Goal: Information Seeking & Learning: Learn about a topic

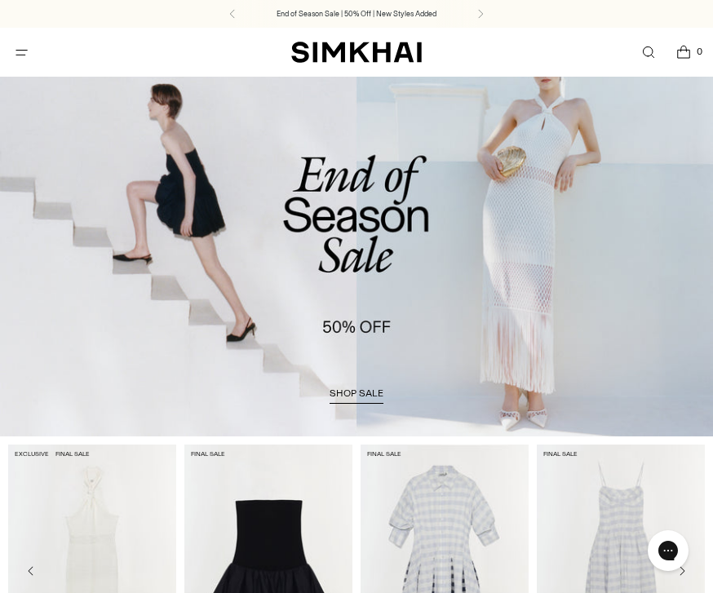
click at [10, 54] on span "Open menu modal" at bounding box center [21, 52] width 27 height 27
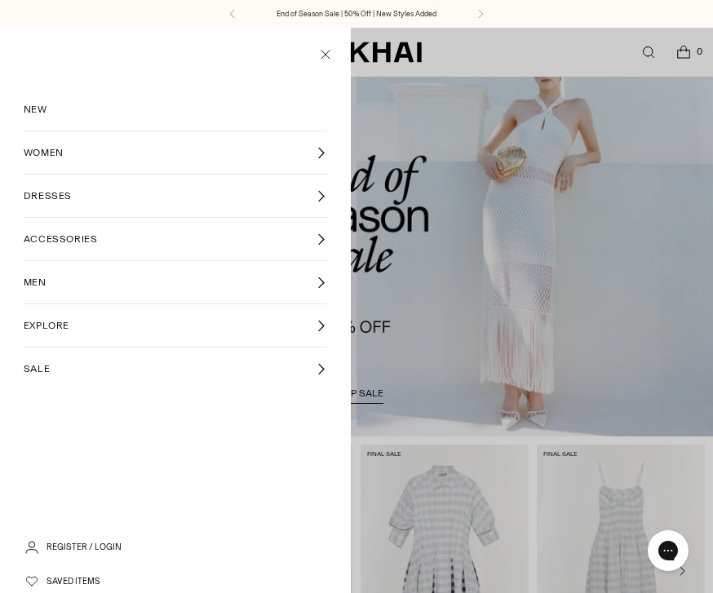
click at [25, 116] on span "NEW" at bounding box center [36, 109] width 24 height 15
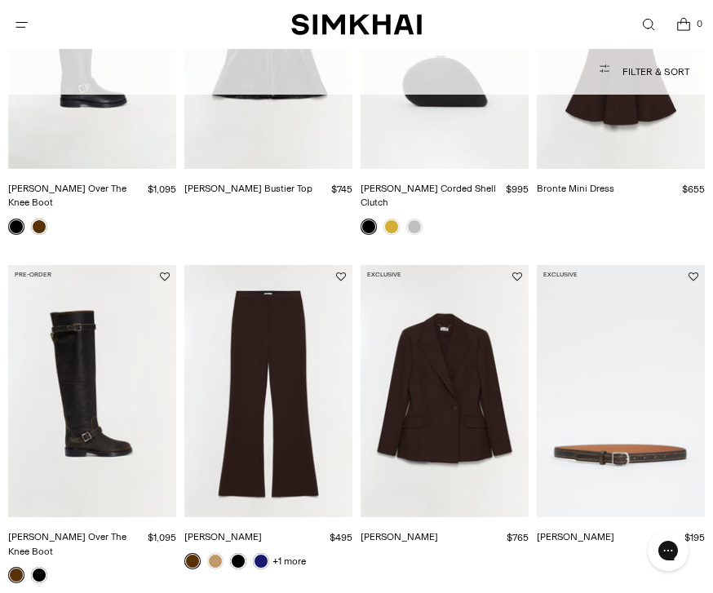
scroll to position [635, 0]
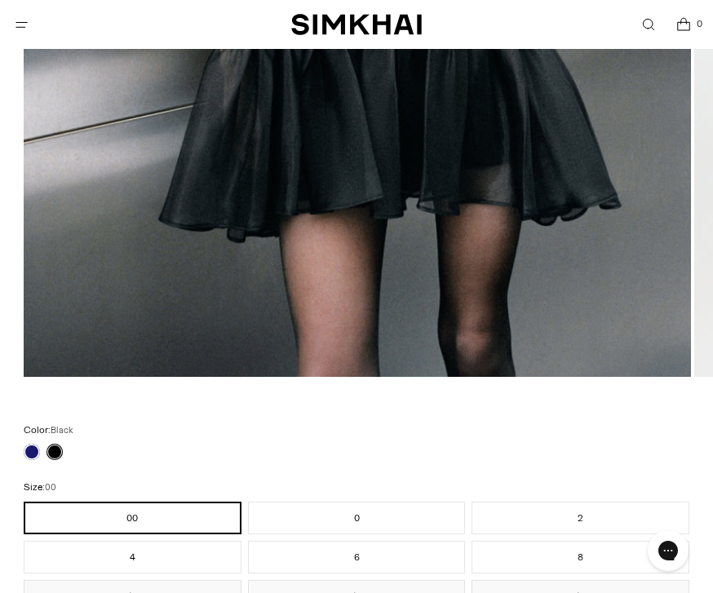
scroll to position [805, 0]
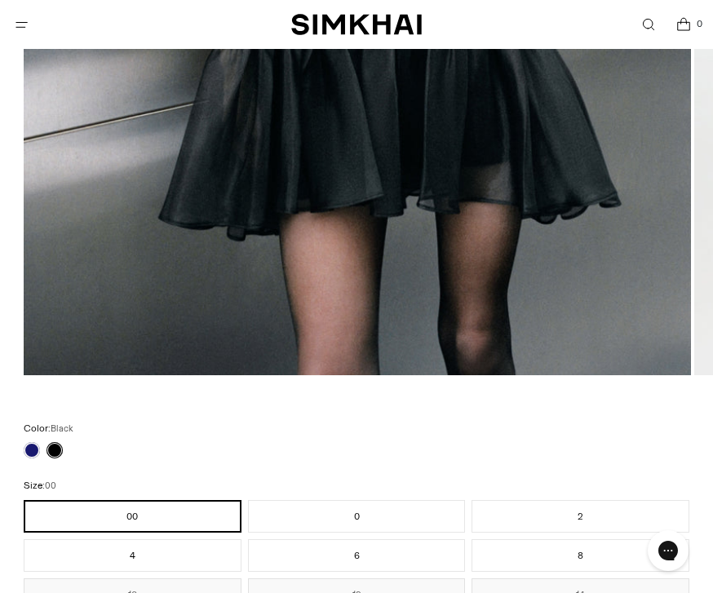
click at [20, 455] on div at bounding box center [43, 450] width 46 height 23
click at [24, 450] on link at bounding box center [32, 450] width 16 height 16
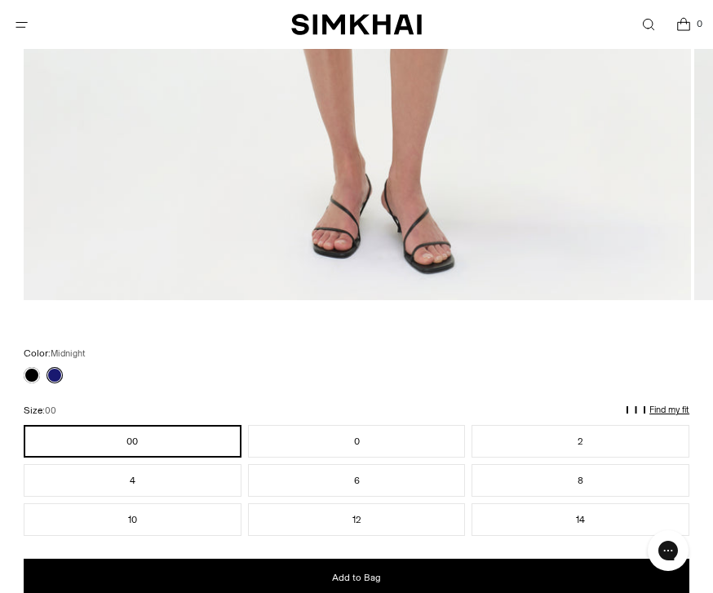
scroll to position [944, 0]
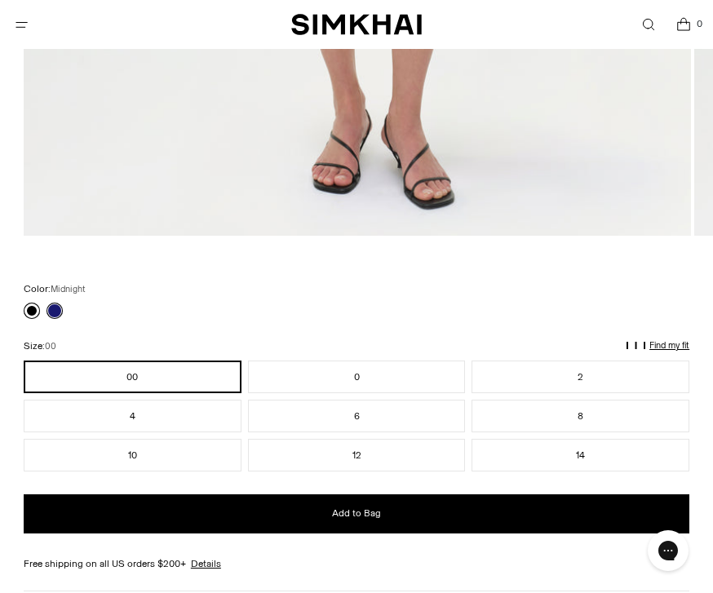
click at [37, 305] on link at bounding box center [32, 311] width 16 height 16
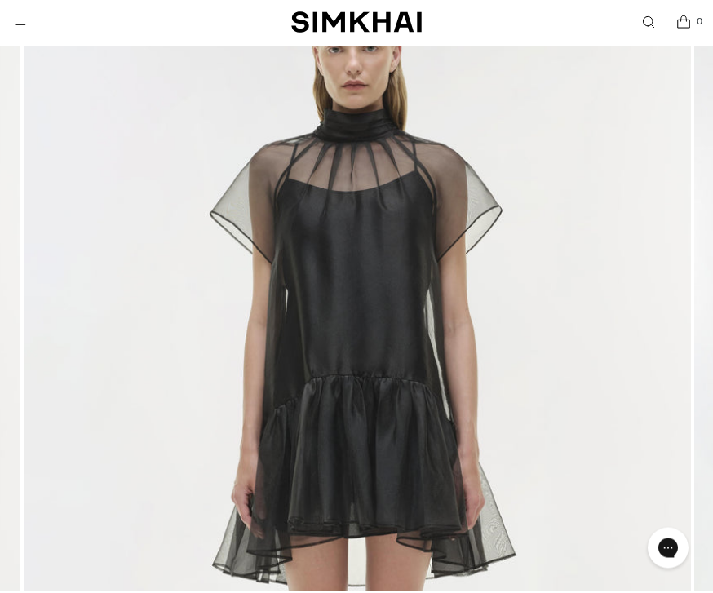
scroll to position [209, 0]
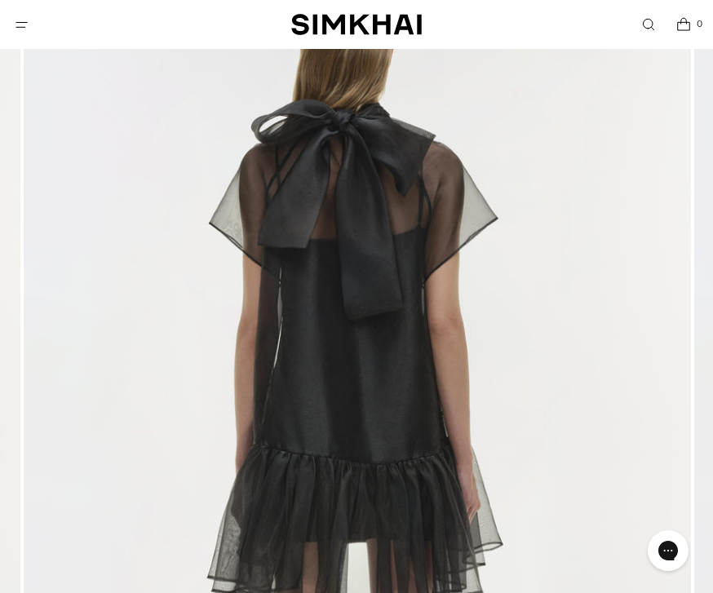
click at [20, 24] on icon "Open menu modal" at bounding box center [21, 24] width 17 height 13
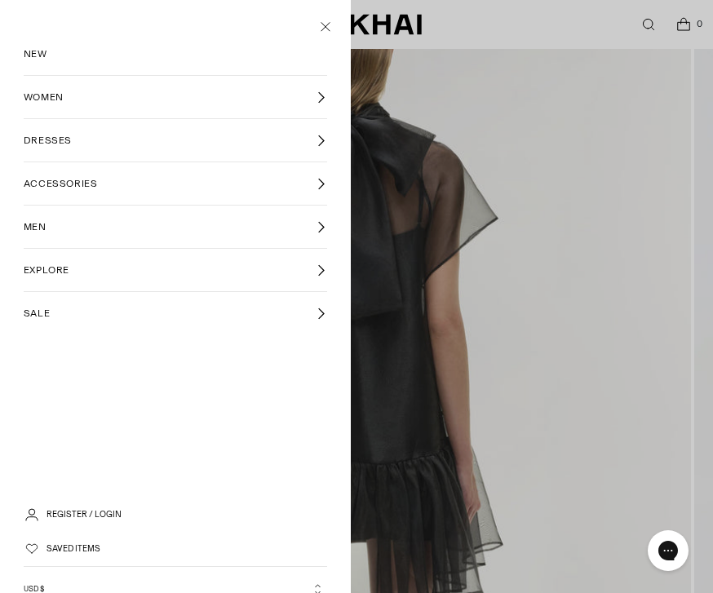
scroll to position [0, 0]
click at [519, 278] on div at bounding box center [356, 296] width 713 height 593
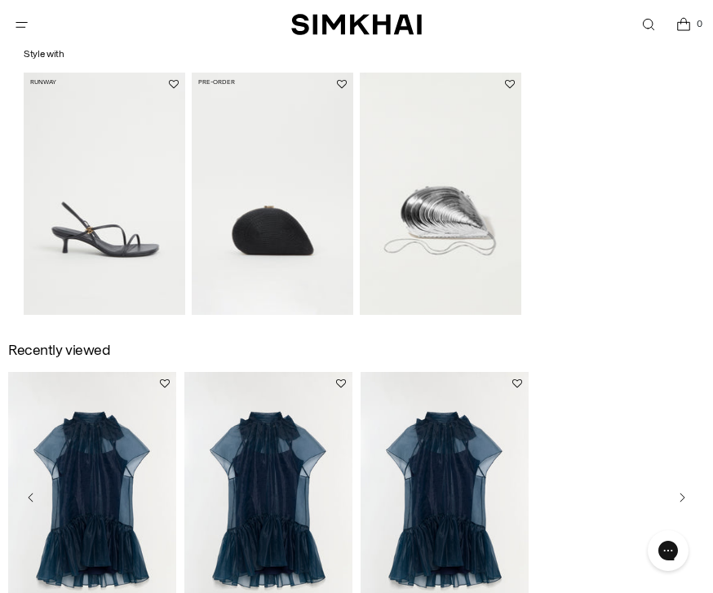
scroll to position [1909, 0]
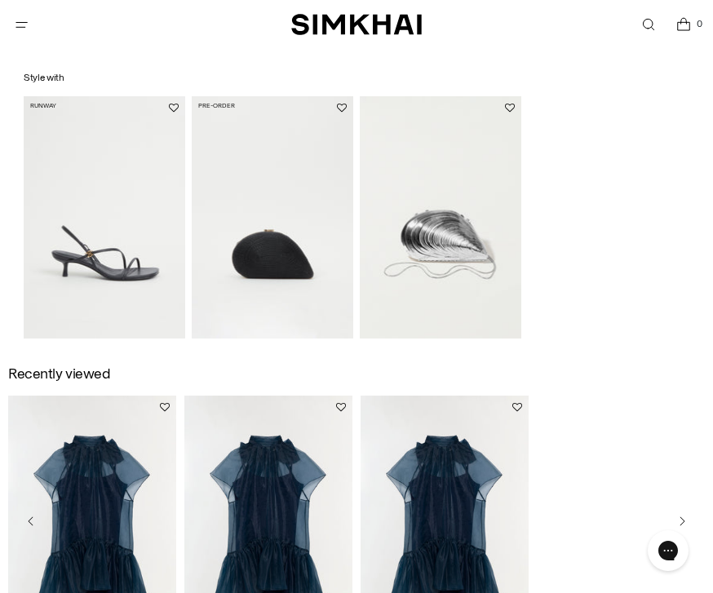
click at [31, 29] on span "Open menu modal" at bounding box center [21, 24] width 27 height 27
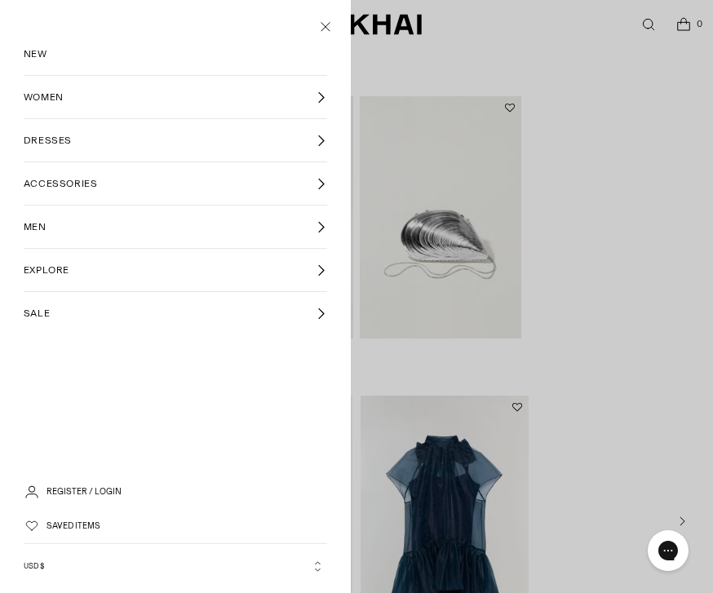
click at [152, 64] on link "NEW" at bounding box center [175, 54] width 303 height 42
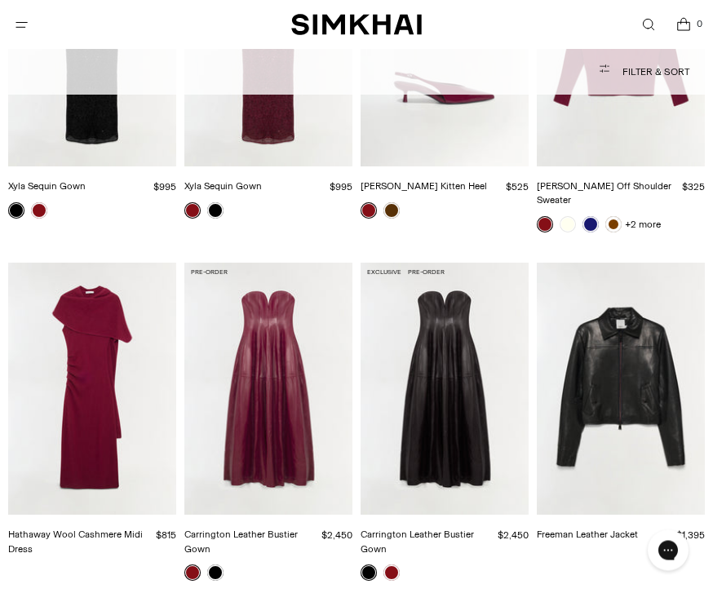
scroll to position [4061, 0]
click at [99, 375] on img "Hathaway Wool Cashmere Midi Dress" at bounding box center [92, 389] width 168 height 252
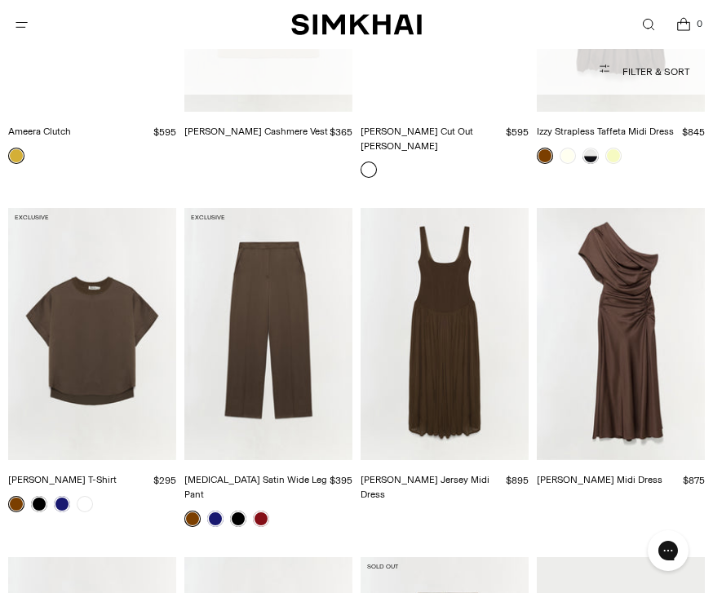
scroll to position [13621, 0]
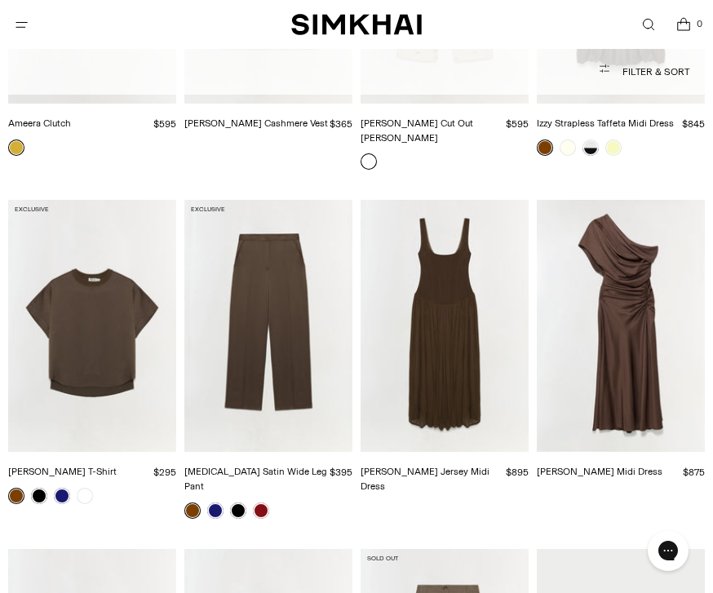
click at [649, 259] on img "Joanna Satin Midi Dress" at bounding box center [621, 326] width 168 height 252
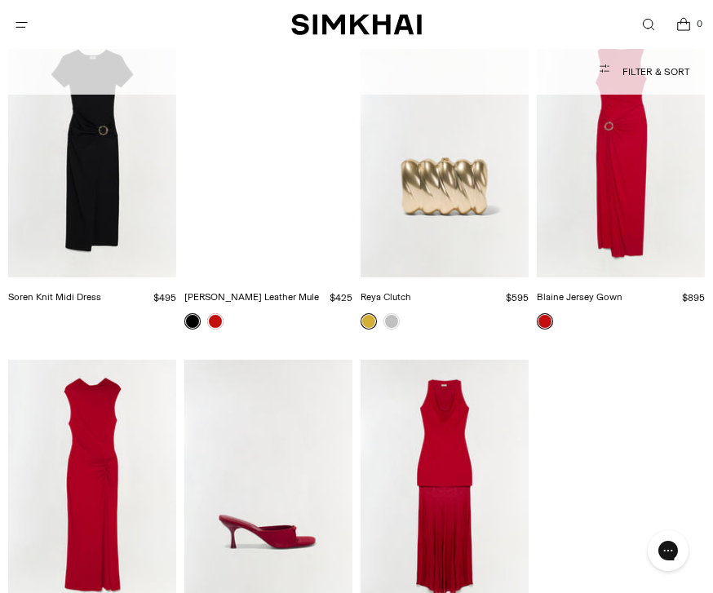
scroll to position [17533, 0]
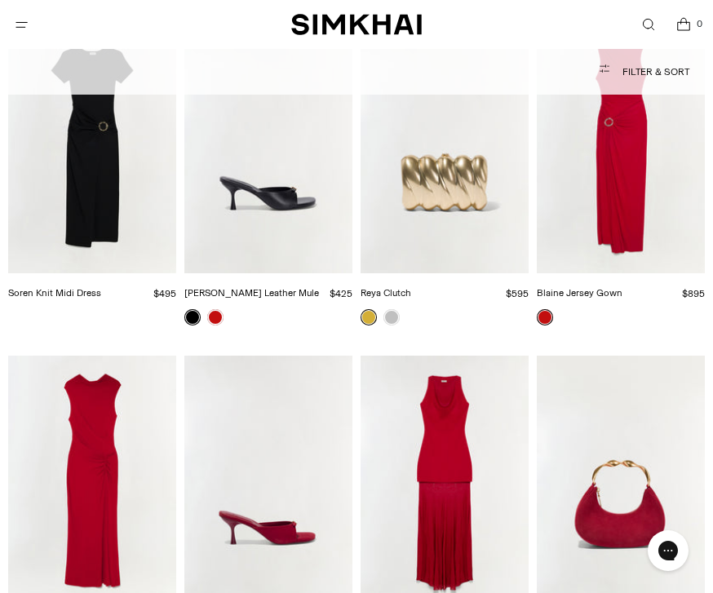
click at [463, 411] on img "Xena Knit Combo Maxi Dress" at bounding box center [444, 482] width 168 height 252
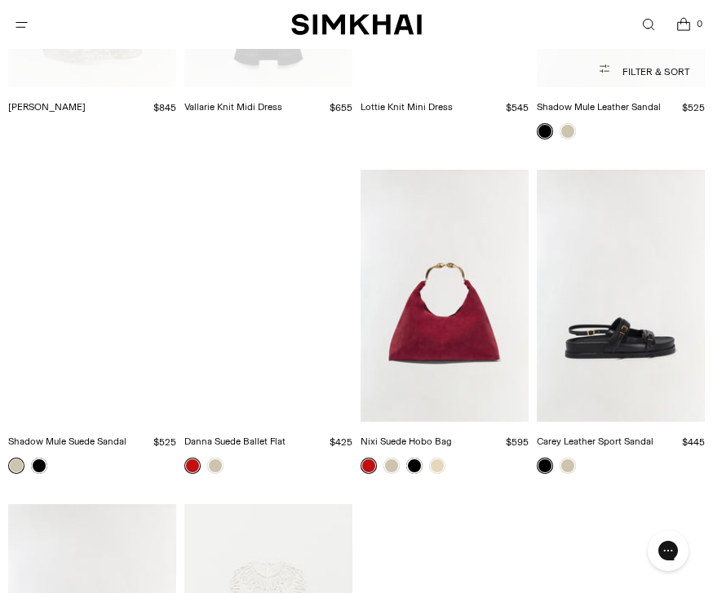
scroll to position [23456, 0]
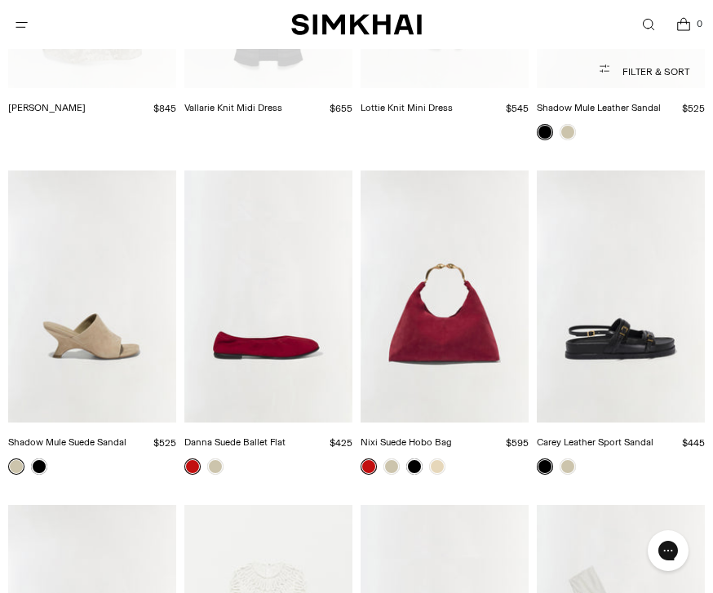
click at [13, 29] on icon "Open menu modal" at bounding box center [21, 24] width 17 height 13
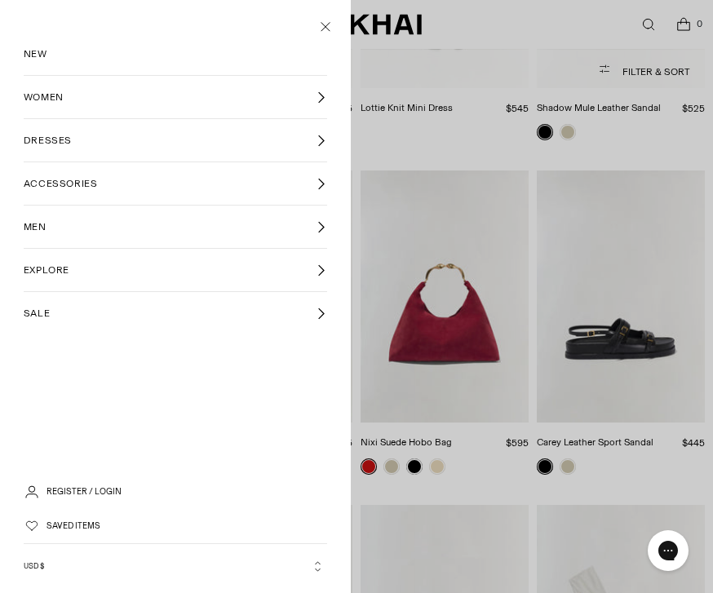
click at [144, 141] on link "DRESSES" at bounding box center [175, 140] width 303 height 42
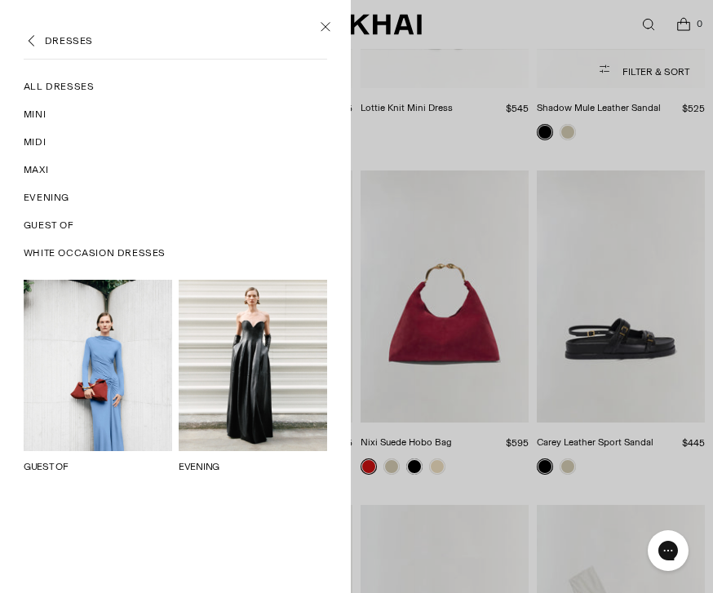
click at [219, 461] on link "EVENING" at bounding box center [199, 466] width 41 height 11
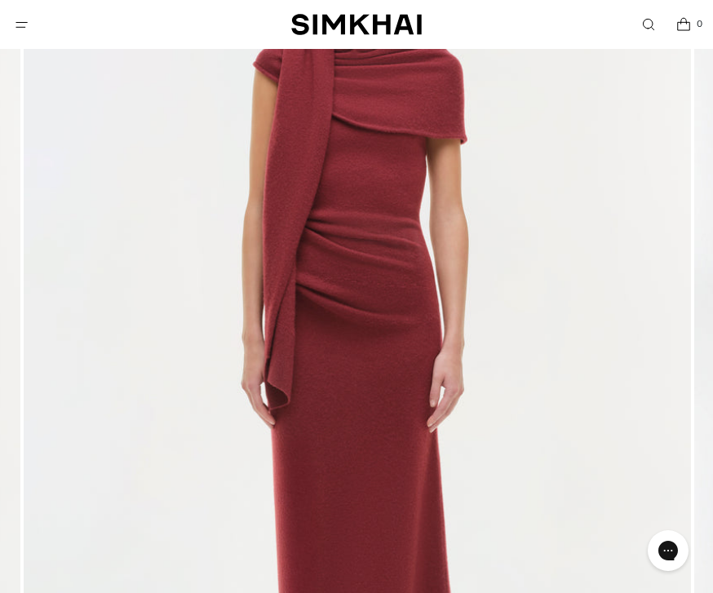
scroll to position [270, 0]
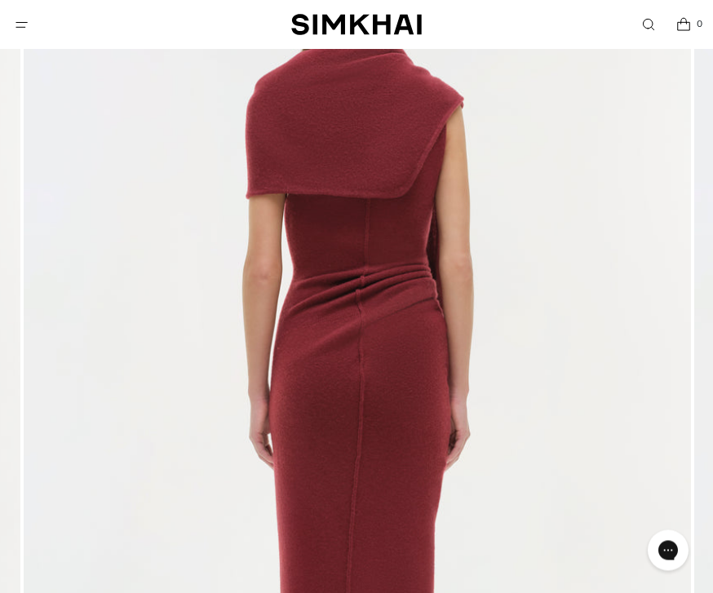
click at [624, 247] on img at bounding box center [357, 409] width 667 height 1001
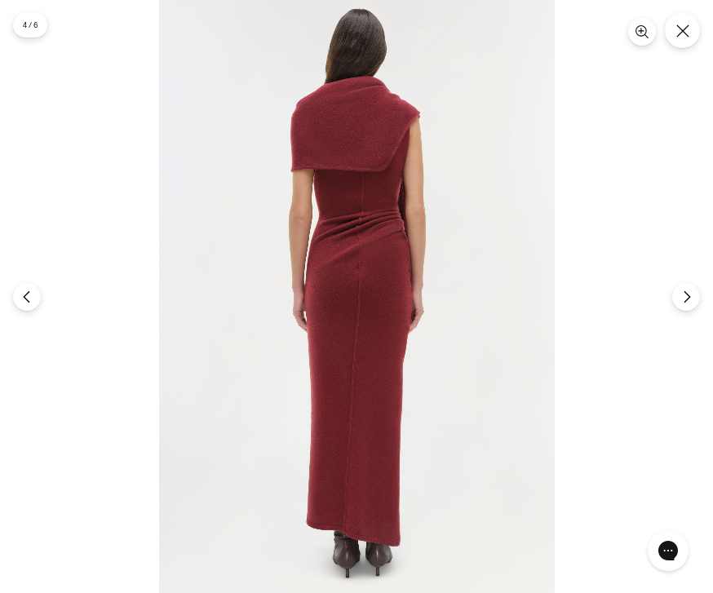
click at [586, 284] on div at bounding box center [356, 296] width 713 height 593
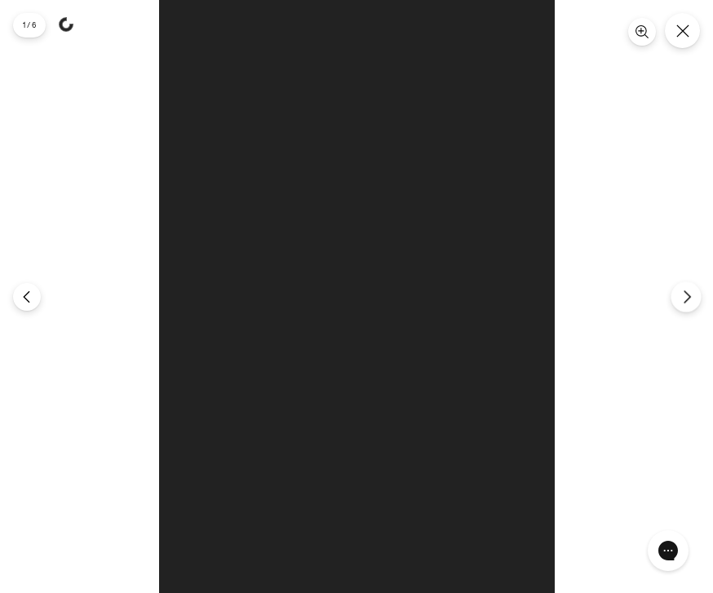
click at [694, 307] on button "Next" at bounding box center [685, 296] width 30 height 30
click at [692, 307] on button "Next" at bounding box center [685, 296] width 30 height 30
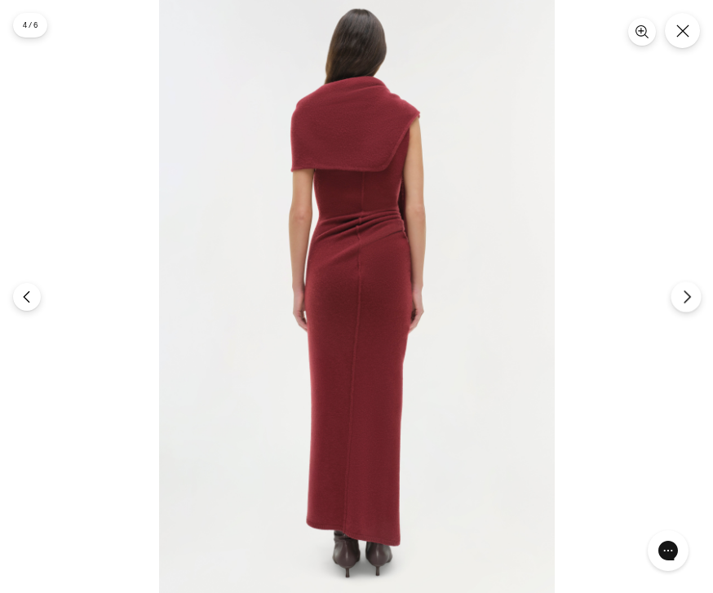
click at [685, 297] on icon "Next" at bounding box center [686, 296] width 15 height 15
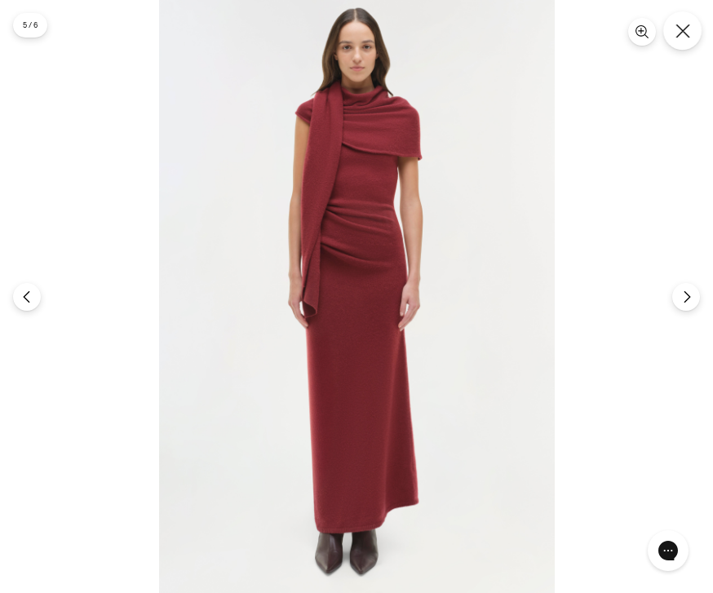
click at [678, 33] on icon "Close" at bounding box center [682, 31] width 15 height 15
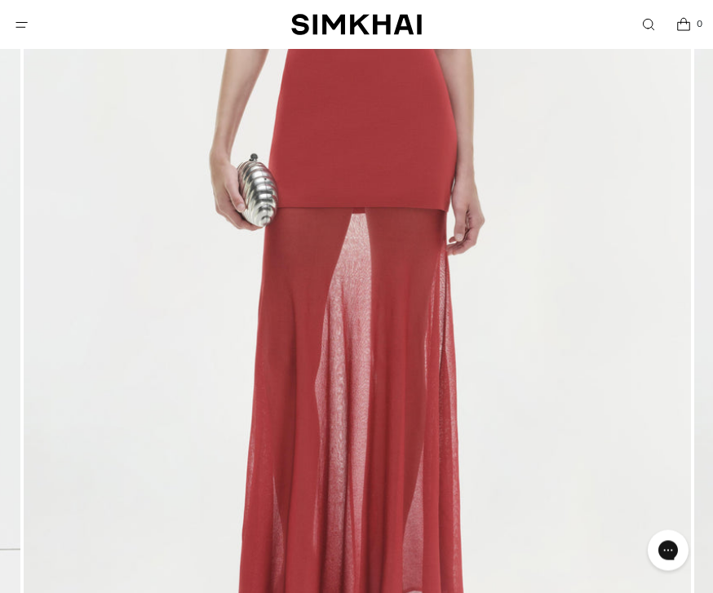
scroll to position [505, 0]
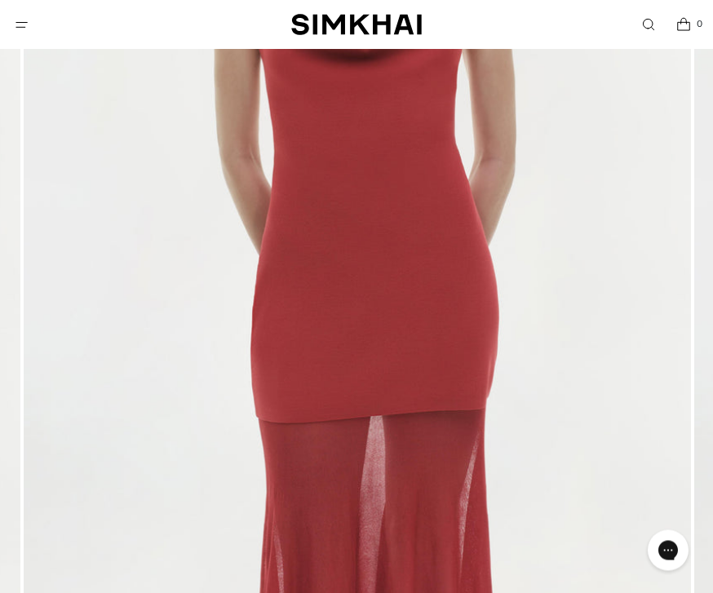
click at [542, 250] on img at bounding box center [357, 175] width 667 height 1001
click at [475, 255] on img at bounding box center [357, 174] width 667 height 1001
click at [510, 226] on img at bounding box center [357, 174] width 667 height 1001
click at [590, 343] on img at bounding box center [357, 174] width 667 height 1001
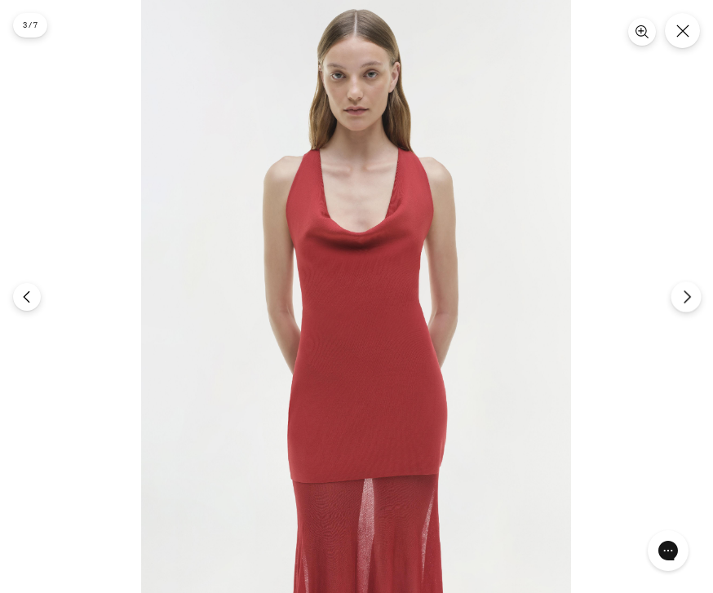
click at [683, 304] on icon "Next" at bounding box center [686, 296] width 15 height 15
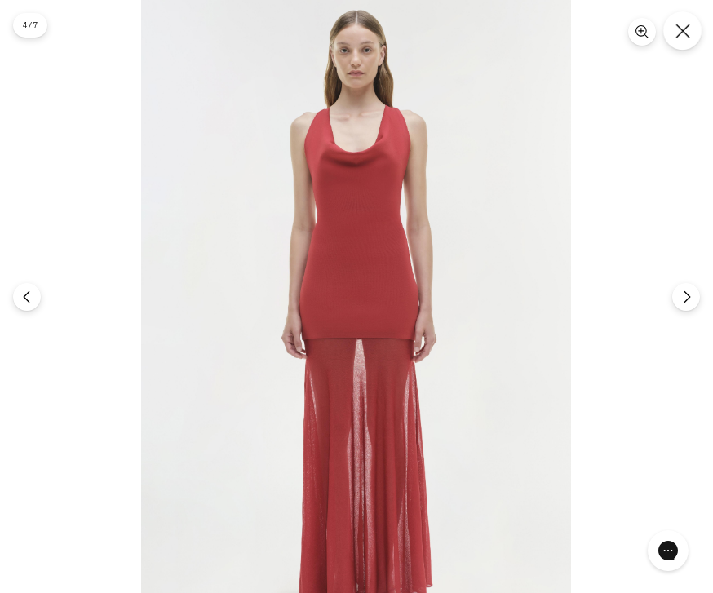
click at [689, 42] on button "Close" at bounding box center [682, 30] width 38 height 38
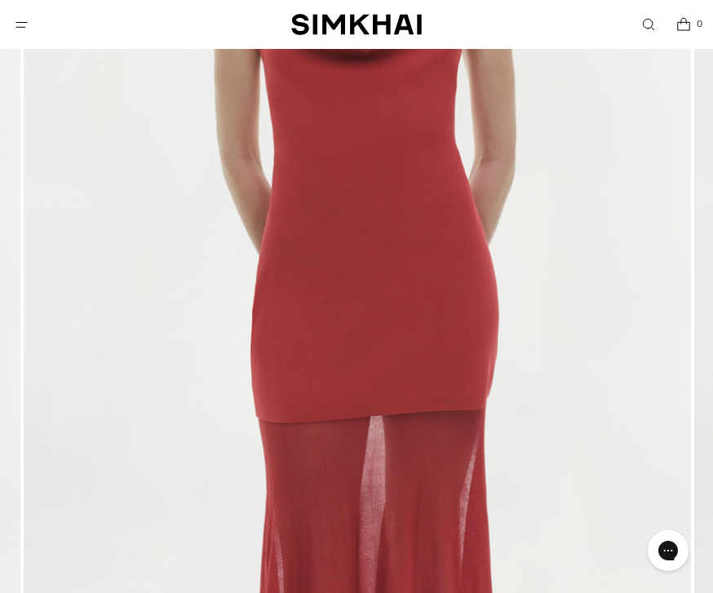
click at [24, 20] on icon "Open menu modal" at bounding box center [21, 24] width 17 height 13
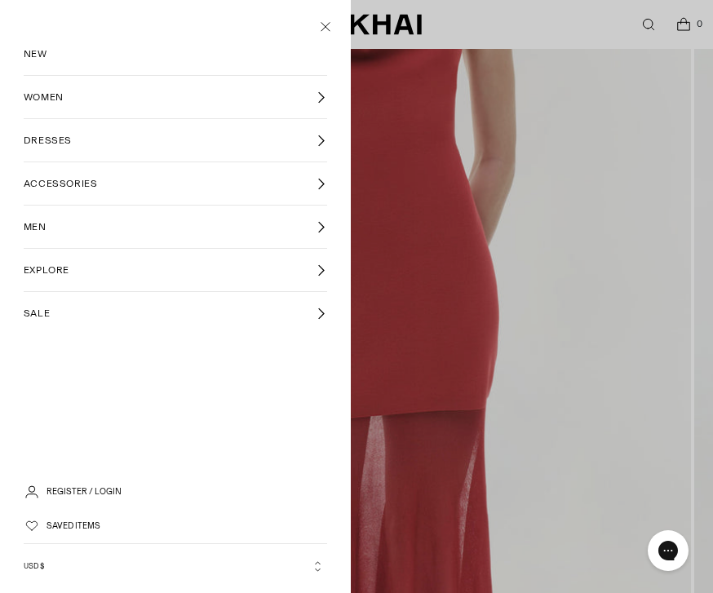
click at [463, 118] on div at bounding box center [356, 296] width 713 height 593
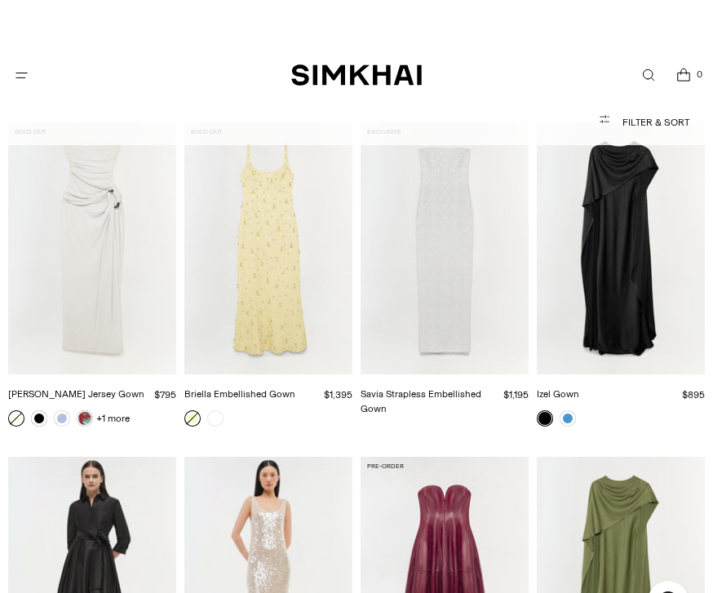
scroll to position [2413, 0]
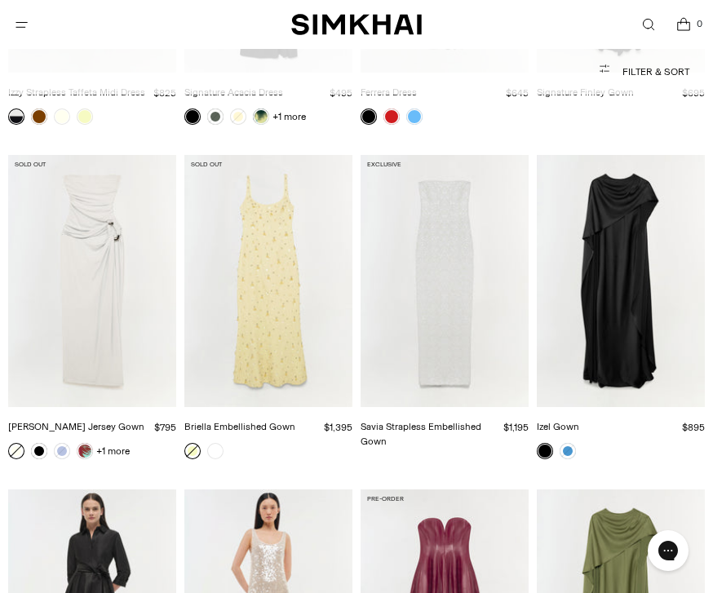
click at [625, 331] on img "Izel Gown" at bounding box center [621, 281] width 168 height 252
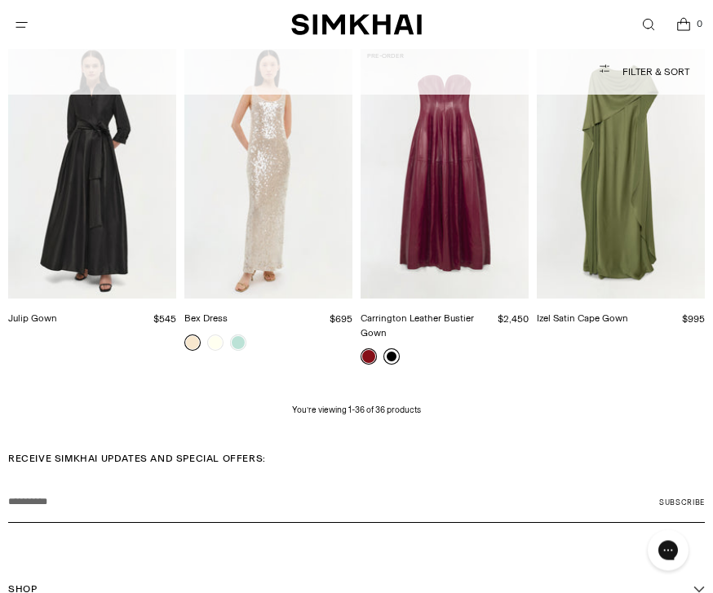
scroll to position [2856, 0]
click at [396, 357] on link at bounding box center [391, 356] width 16 height 16
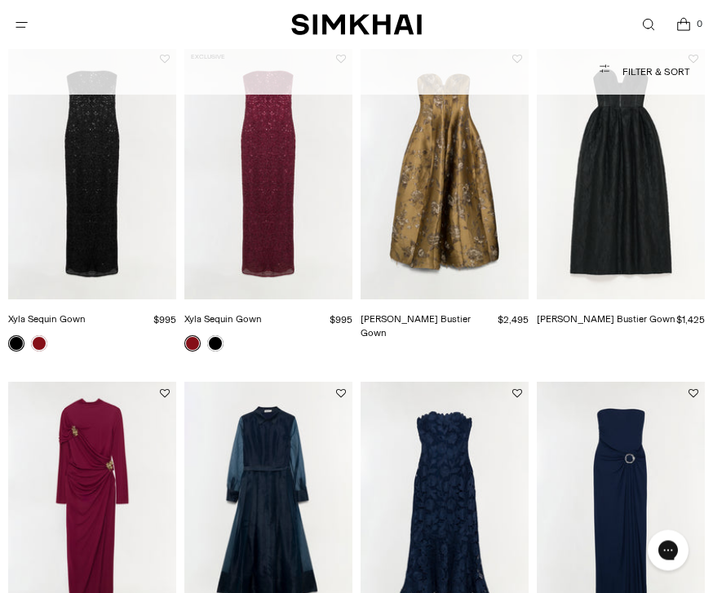
scroll to position [0, 0]
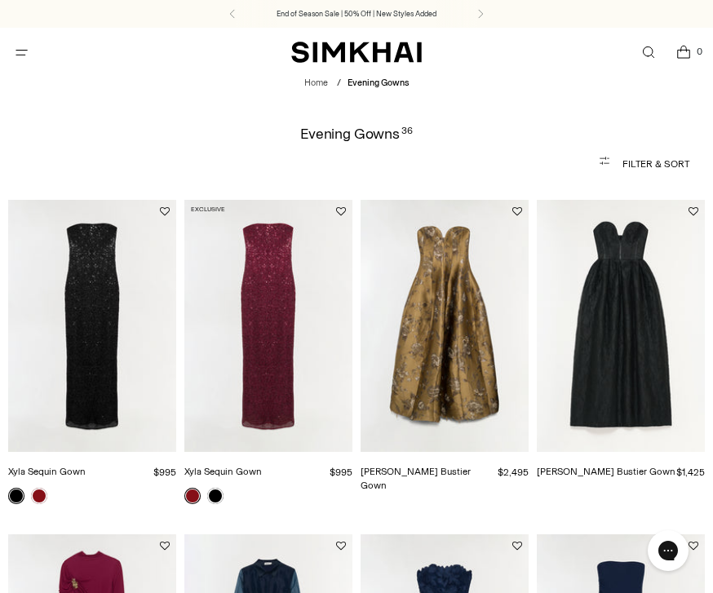
click at [19, 63] on span "Open menu modal" at bounding box center [21, 52] width 27 height 27
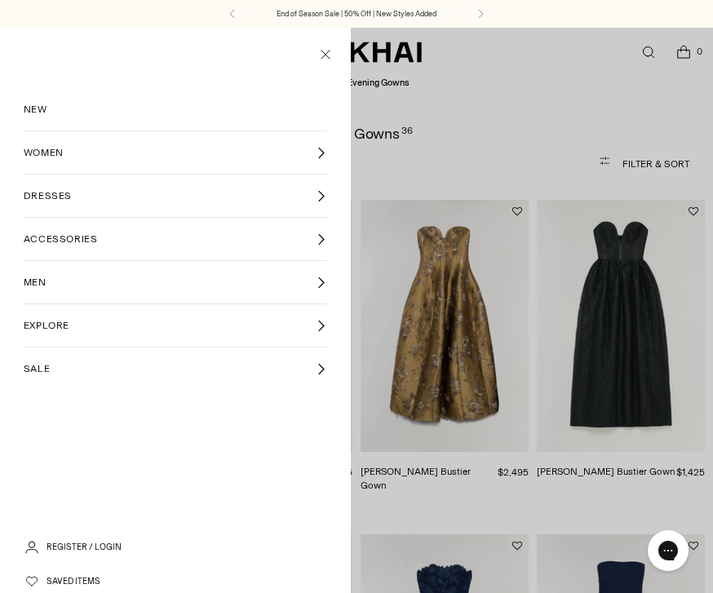
click at [27, 151] on span "WOMEN" at bounding box center [44, 152] width 40 height 15
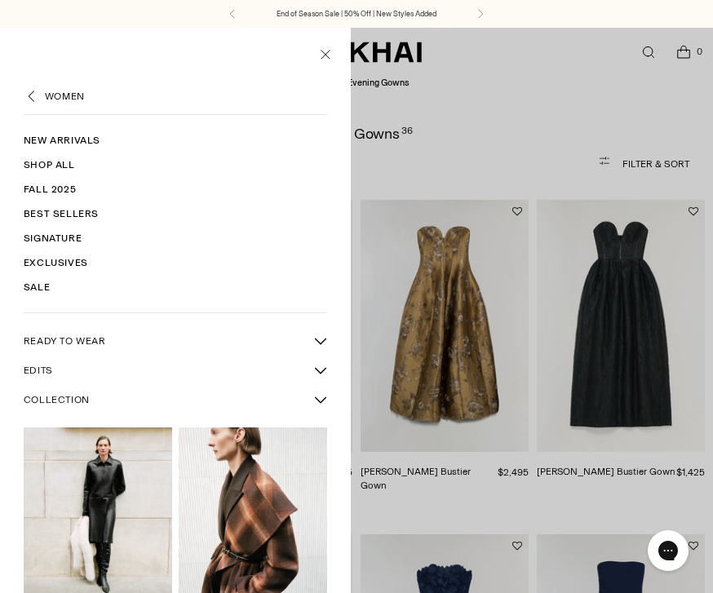
click at [35, 178] on link "Fall 2025" at bounding box center [175, 189] width 303 height 24
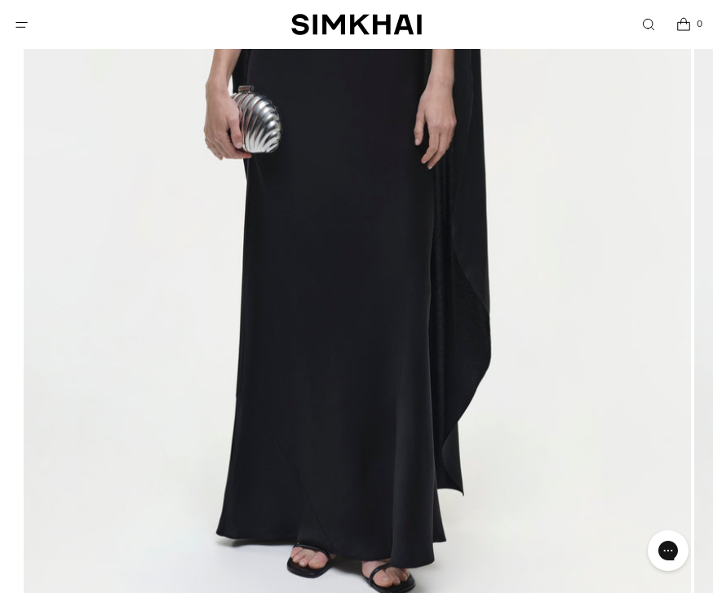
scroll to position [456, 0]
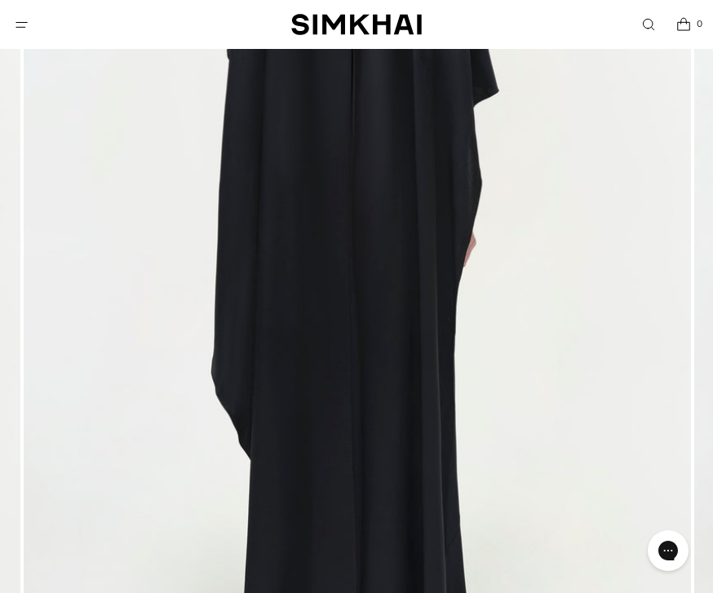
click at [559, 384] on img at bounding box center [357, 224] width 667 height 1001
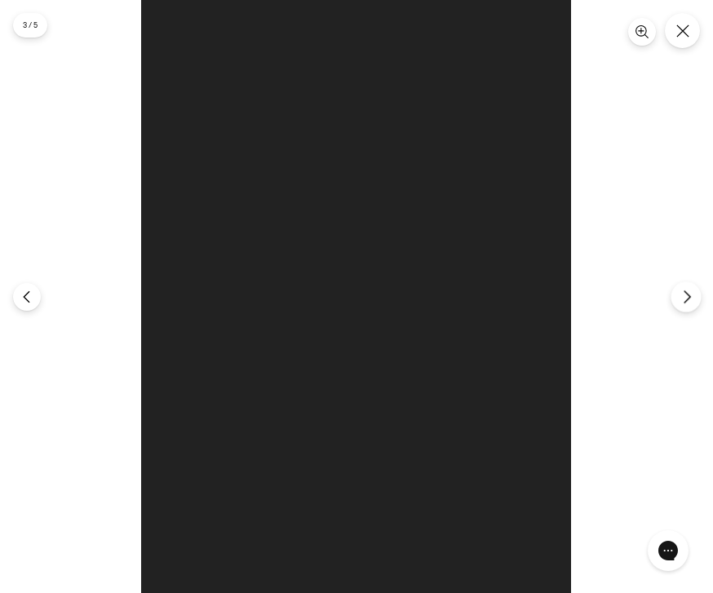
click at [689, 304] on icon "Next" at bounding box center [686, 296] width 15 height 15
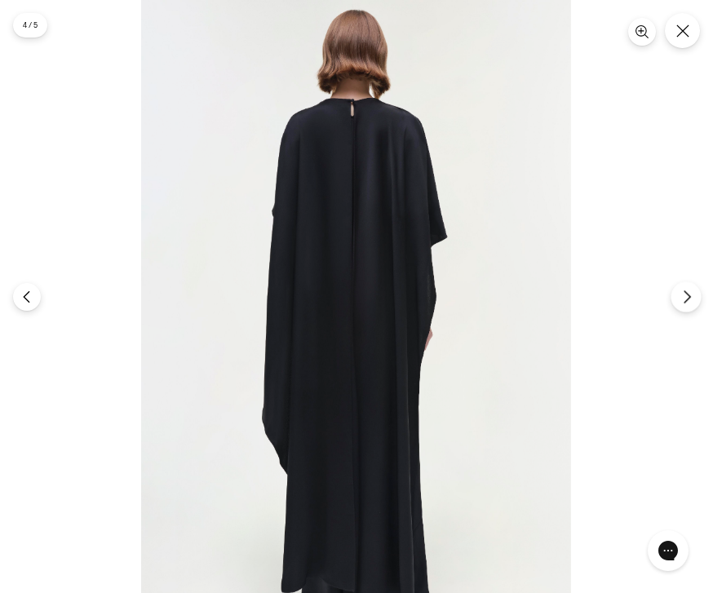
click at [685, 304] on icon "Next" at bounding box center [686, 296] width 15 height 15
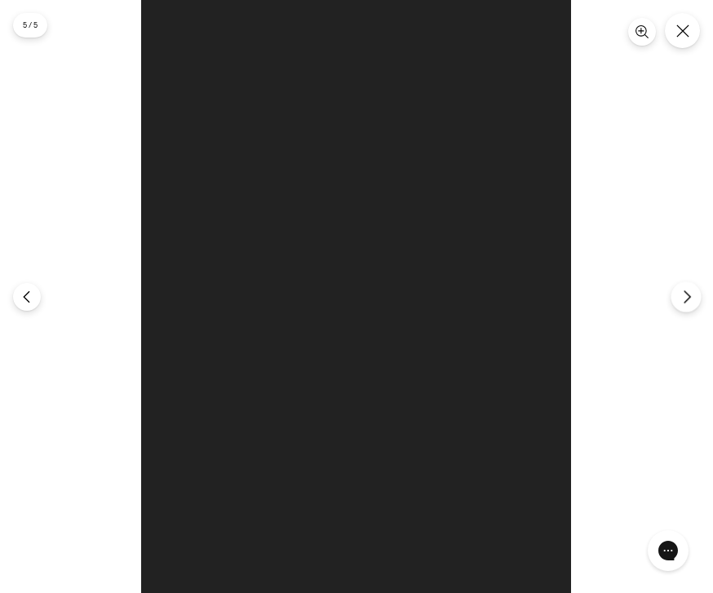
click at [683, 312] on button "Next" at bounding box center [685, 296] width 30 height 30
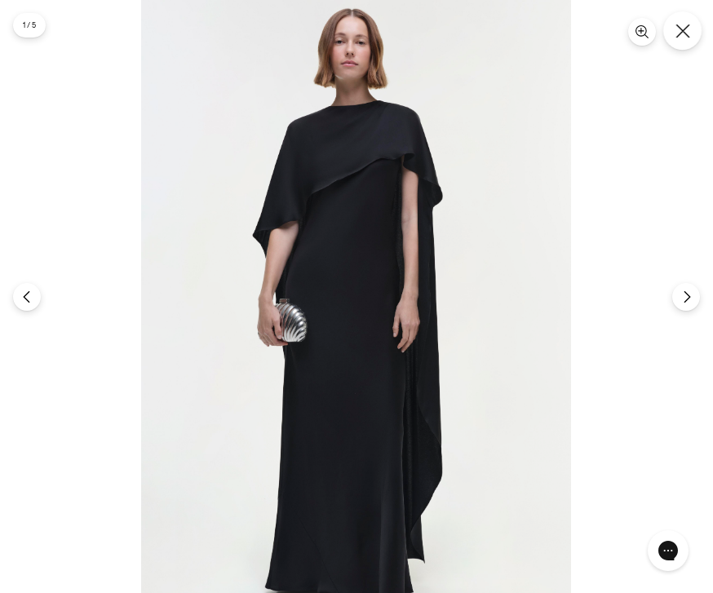
click at [693, 37] on button "Close" at bounding box center [682, 30] width 38 height 38
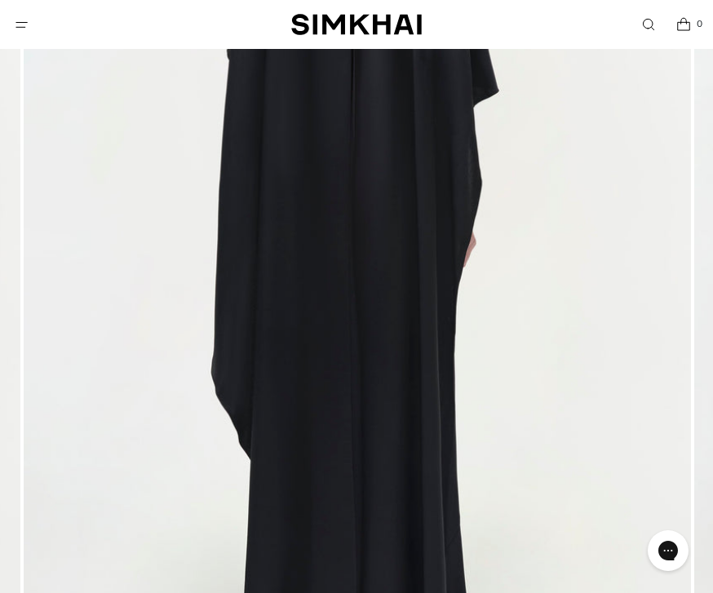
click at [17, 20] on icon "Open menu modal" at bounding box center [21, 24] width 17 height 13
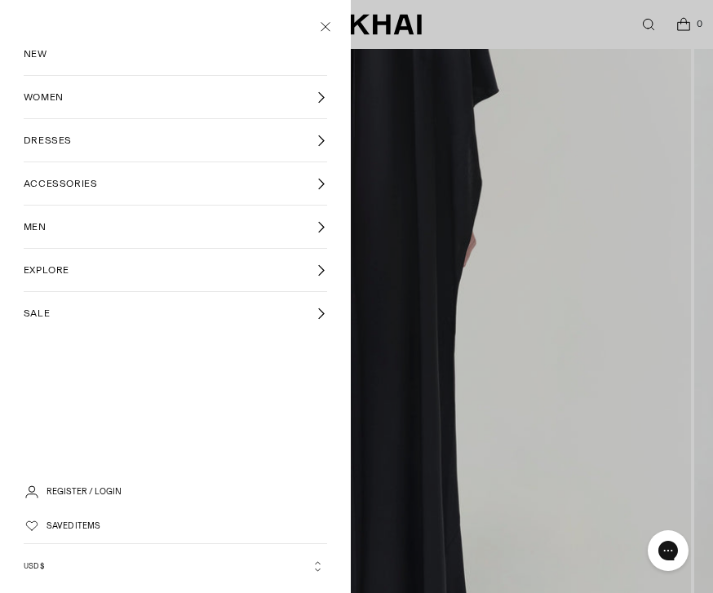
click at [334, 31] on icon "Close menu modal" at bounding box center [325, 26] width 21 height 16
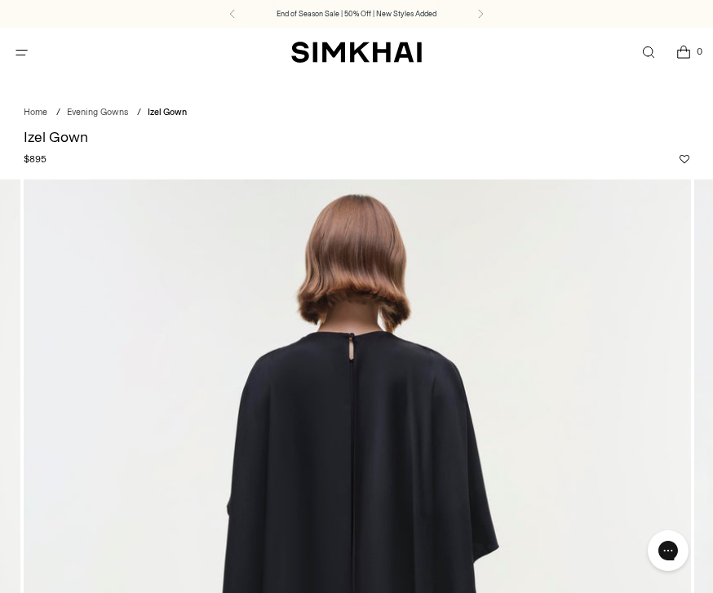
scroll to position [456, 0]
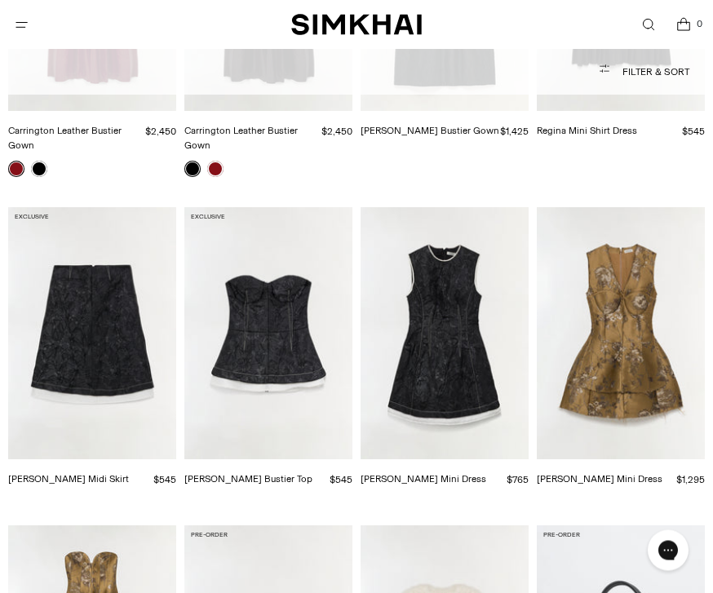
scroll to position [5800, 0]
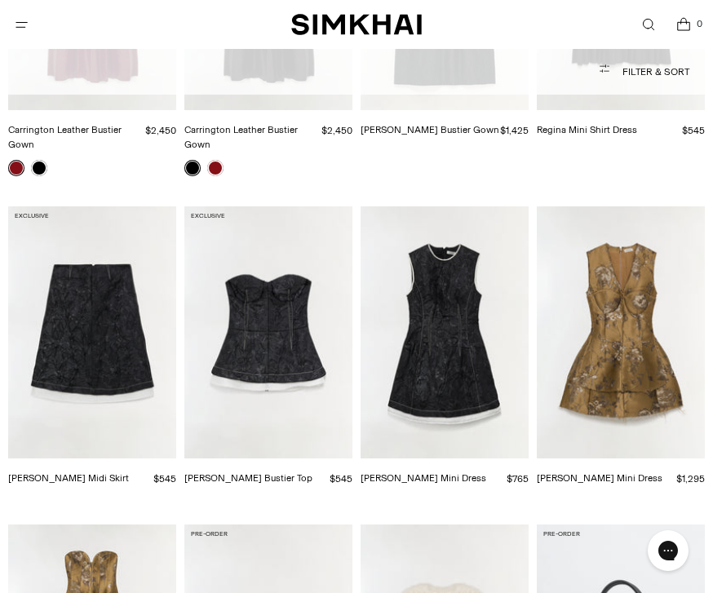
click at [662, 276] on img "Brynelle Jacquard Mini Dress" at bounding box center [621, 332] width 168 height 252
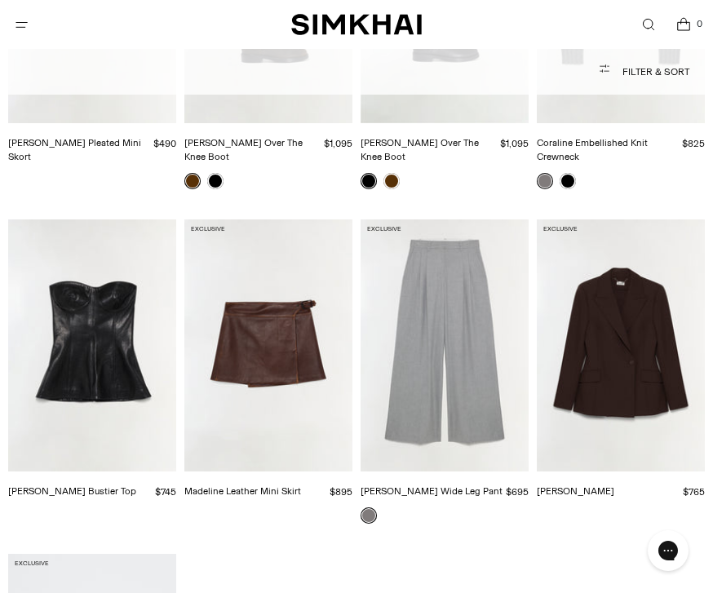
scroll to position [11873, 0]
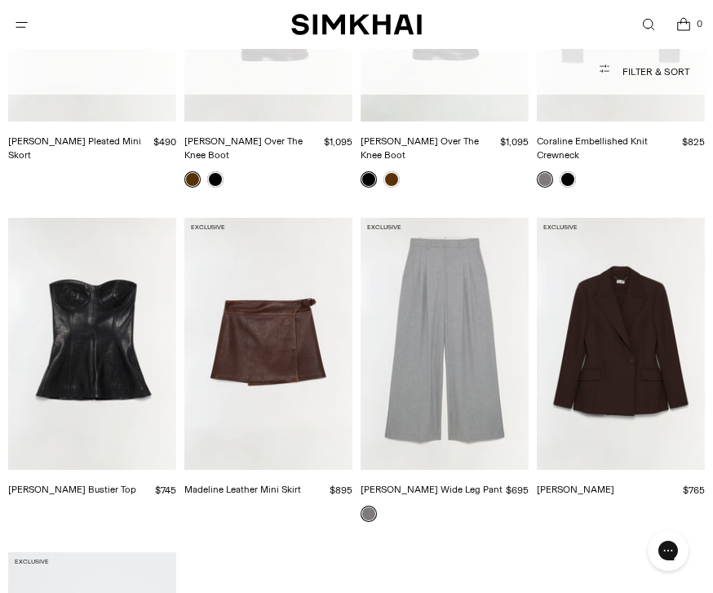
click at [82, 253] on img "Tyla Leather Bustier Top" at bounding box center [92, 344] width 168 height 252
